Goal: Transaction & Acquisition: Obtain resource

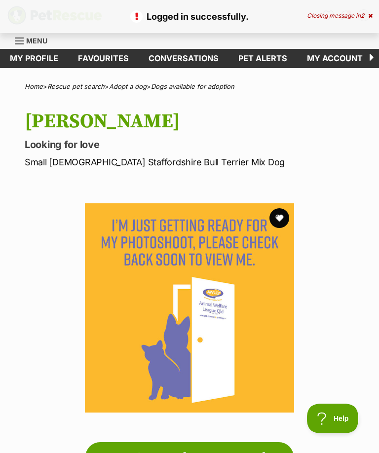
click at [281, 215] on button "favourite" at bounding box center [280, 218] width 20 height 20
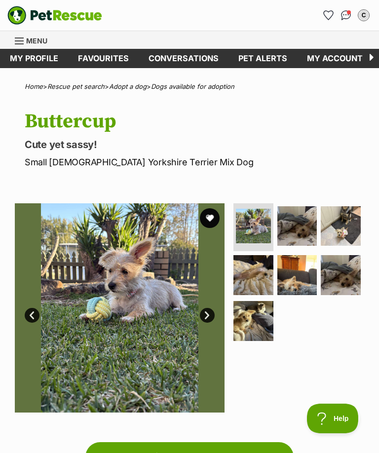
click at [307, 226] on img at bounding box center [298, 226] width 40 height 40
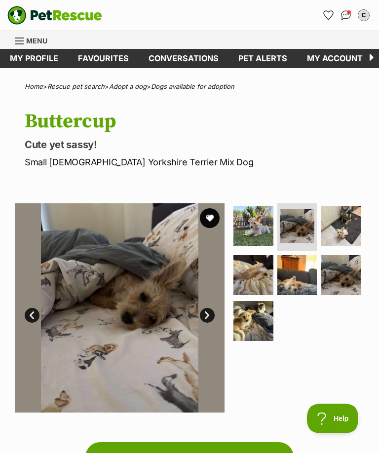
click at [347, 222] on img at bounding box center [341, 226] width 40 height 40
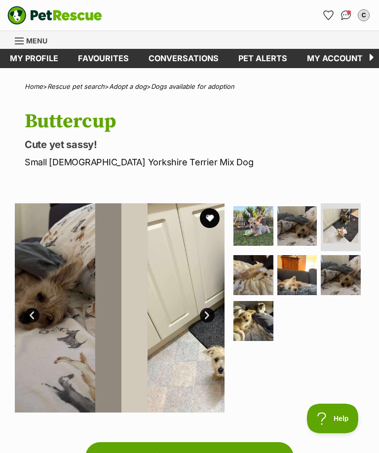
click at [340, 232] on img at bounding box center [340, 226] width 35 height 35
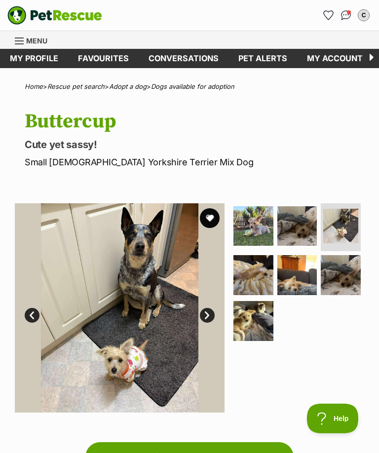
click at [249, 277] on img at bounding box center [254, 275] width 40 height 40
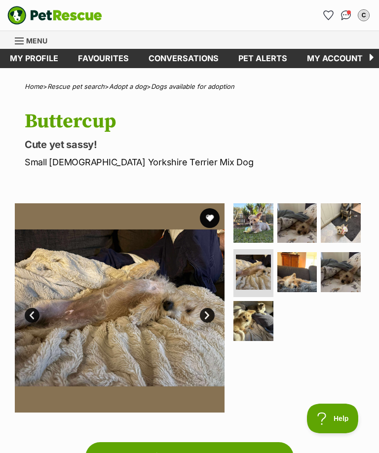
click at [299, 268] on img at bounding box center [298, 272] width 40 height 40
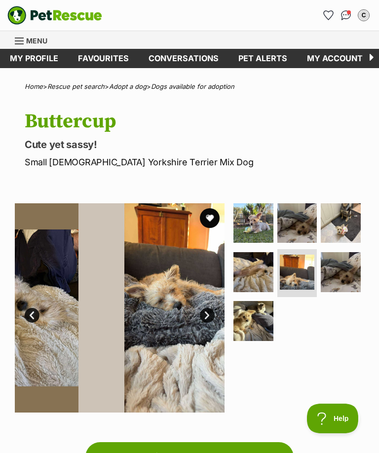
click at [339, 268] on img at bounding box center [341, 272] width 40 height 40
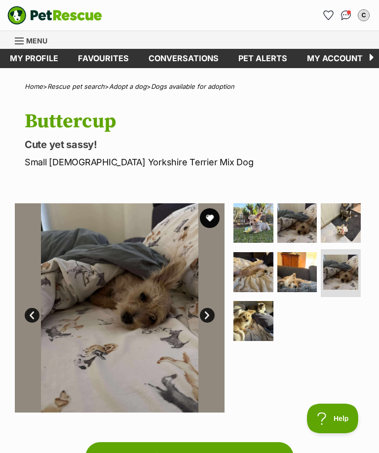
click at [246, 323] on img at bounding box center [254, 321] width 40 height 40
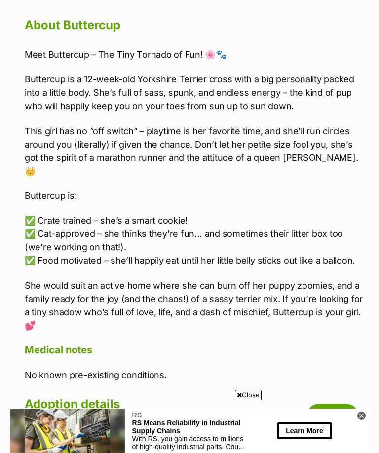
scroll to position [902, 0]
